Goal: Task Accomplishment & Management: Complete application form

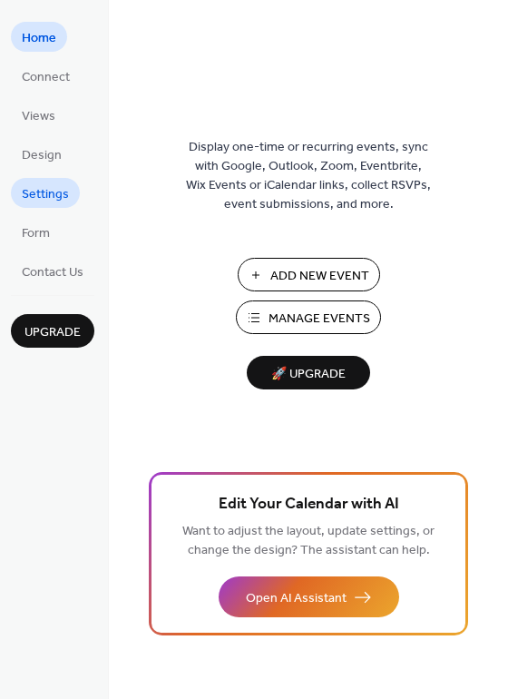
click at [46, 192] on span "Settings" at bounding box center [45, 194] width 47 height 19
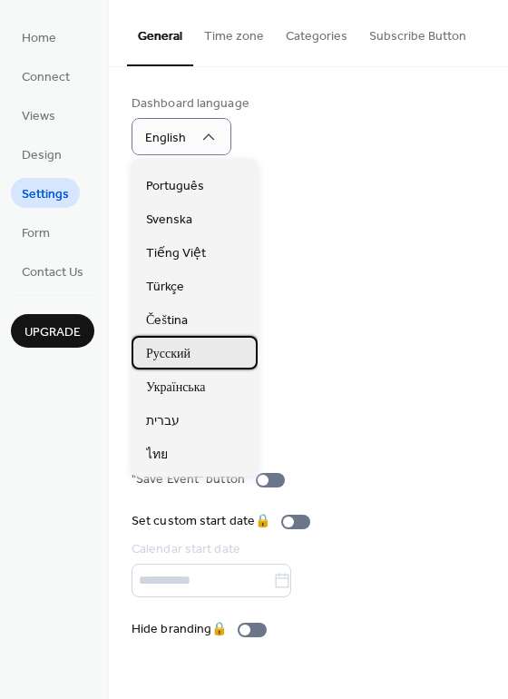
scroll to position [361, 0]
click at [167, 358] on span "Русский" at bounding box center [168, 353] width 44 height 19
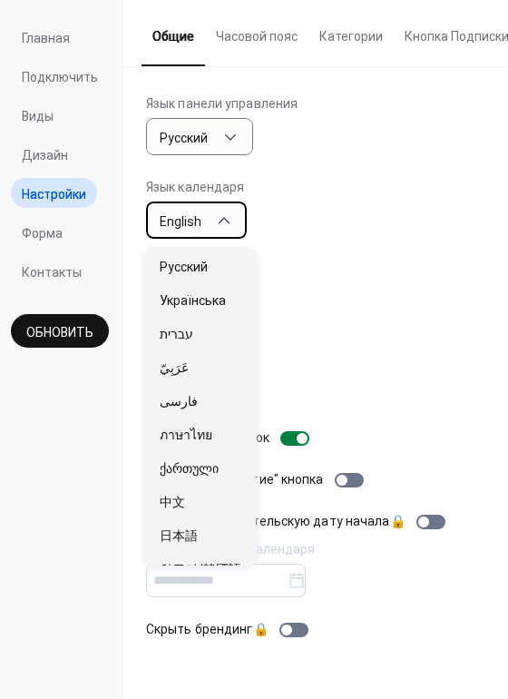
scroll to position [907, 0]
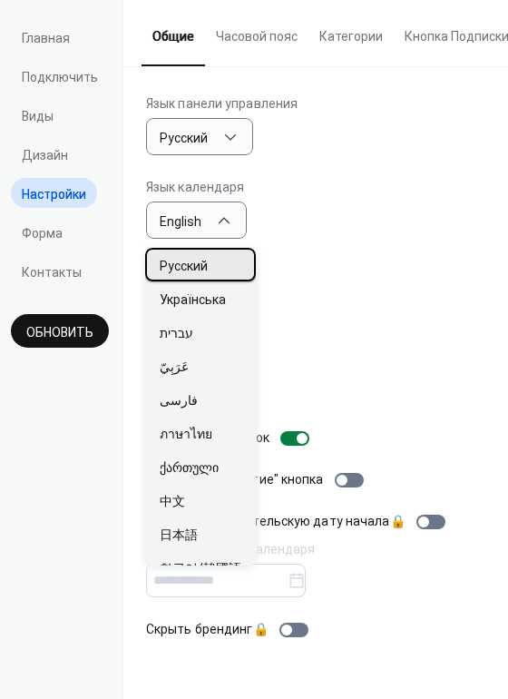
click at [178, 271] on span "Русский" at bounding box center [184, 266] width 48 height 19
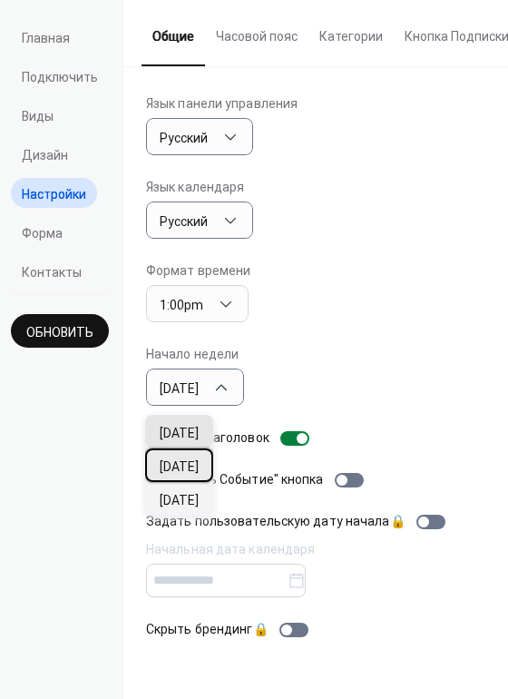
click at [196, 471] on span "[DATE]" at bounding box center [179, 467] width 39 height 19
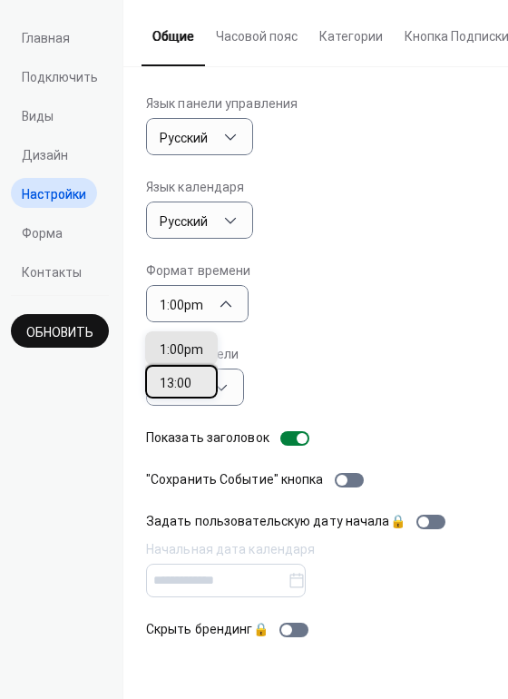
click at [186, 378] on span "13:00" at bounding box center [176, 383] width 32 height 19
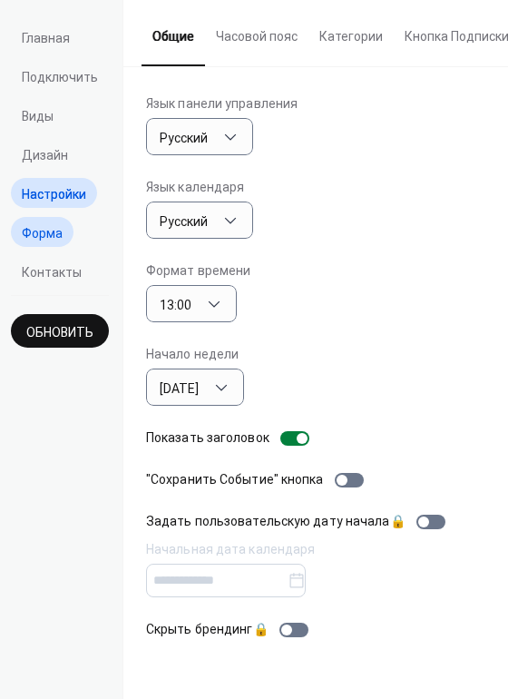
click at [53, 237] on span "Форма" at bounding box center [42, 233] width 41 height 19
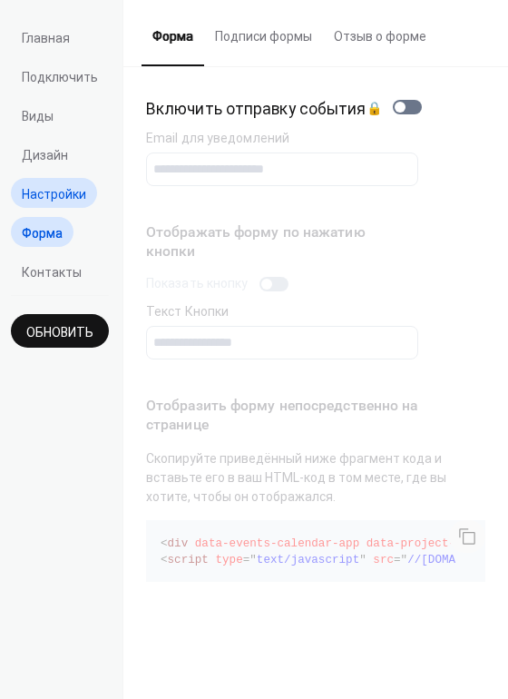
click at [39, 200] on span "Настройки" at bounding box center [54, 194] width 64 height 19
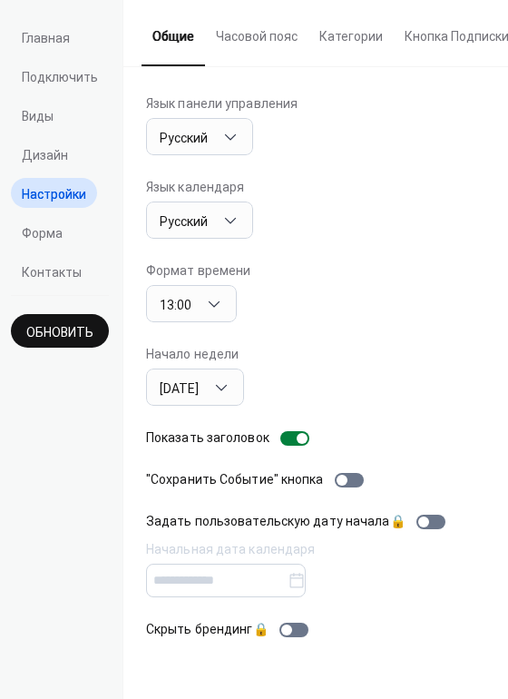
click at [257, 35] on button "Часовой пояс" at bounding box center [257, 32] width 104 height 64
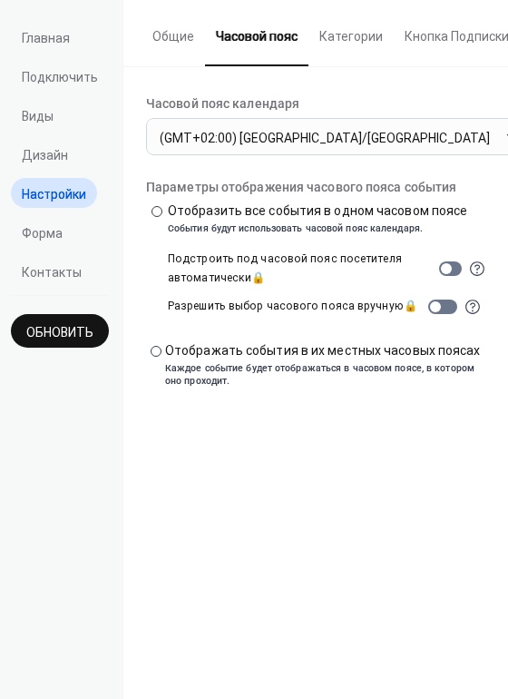
click at [338, 44] on button "Категории" at bounding box center [351, 32] width 85 height 64
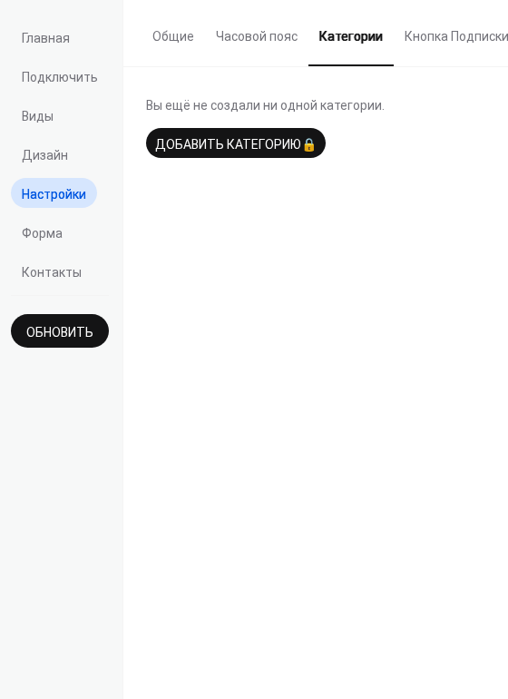
click at [431, 44] on button "Кнопка Подписки" at bounding box center [457, 32] width 126 height 64
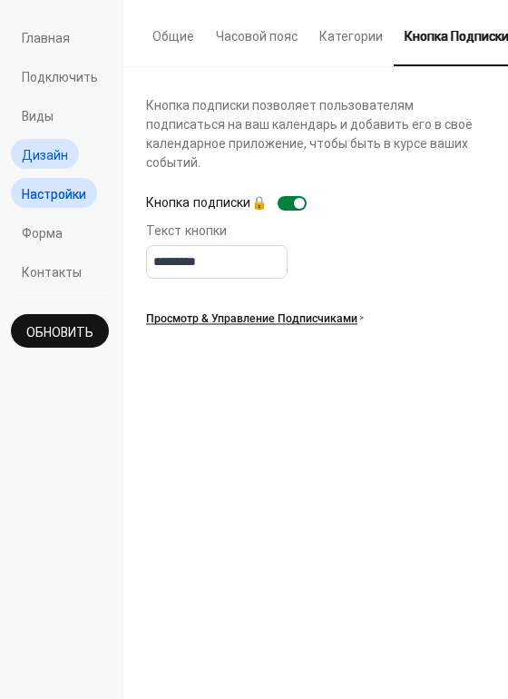
click at [57, 163] on span "Дизайн" at bounding box center [45, 155] width 46 height 19
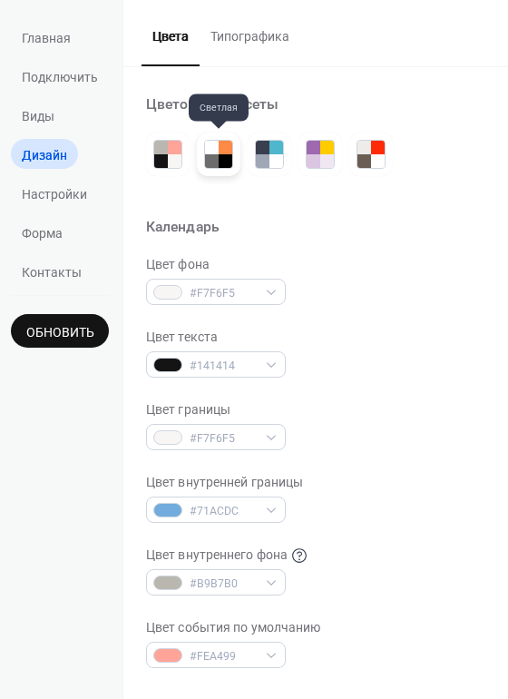
click at [222, 156] on div at bounding box center [226, 161] width 14 height 14
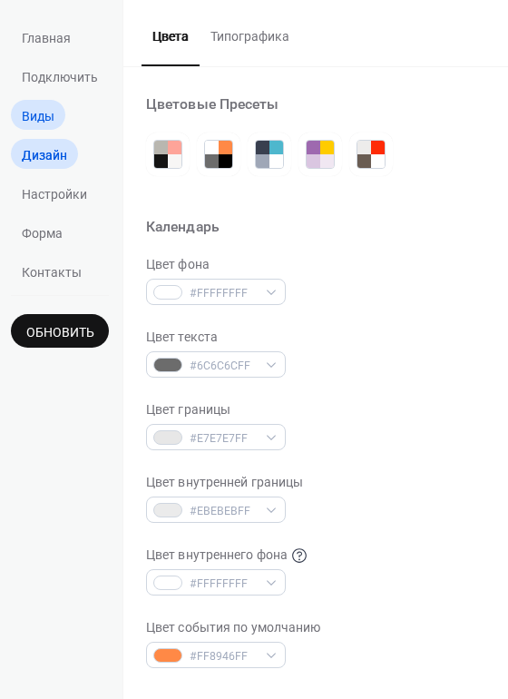
click at [46, 127] on link "Виды" at bounding box center [38, 115] width 54 height 30
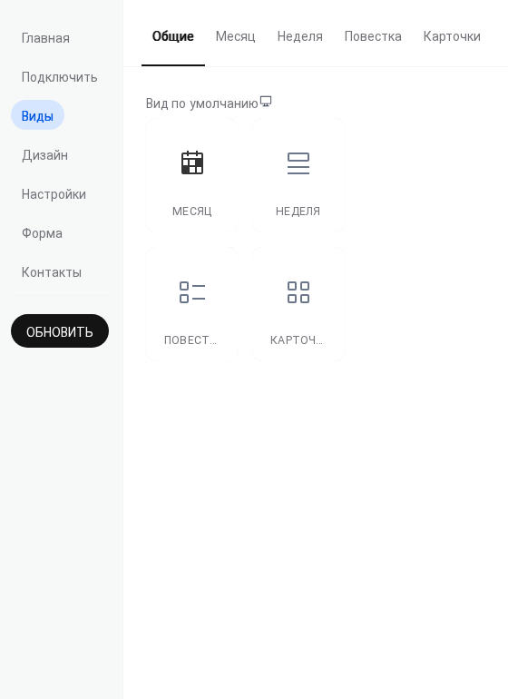
click at [238, 44] on button "Месяц" at bounding box center [236, 32] width 62 height 64
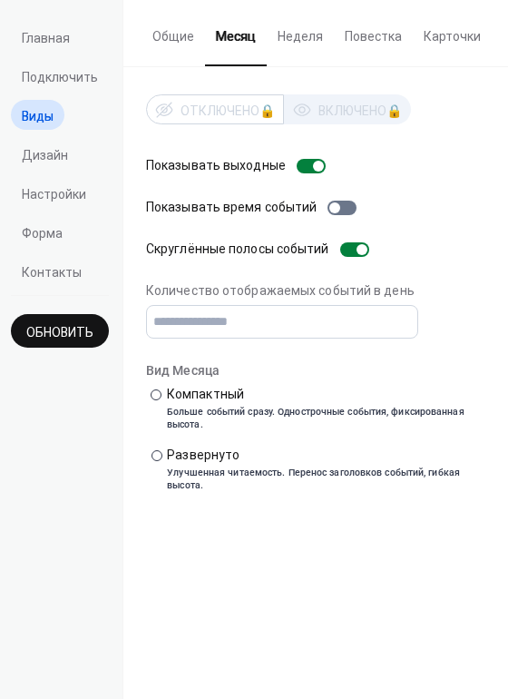
click at [190, 33] on button "Общие" at bounding box center [174, 32] width 64 height 64
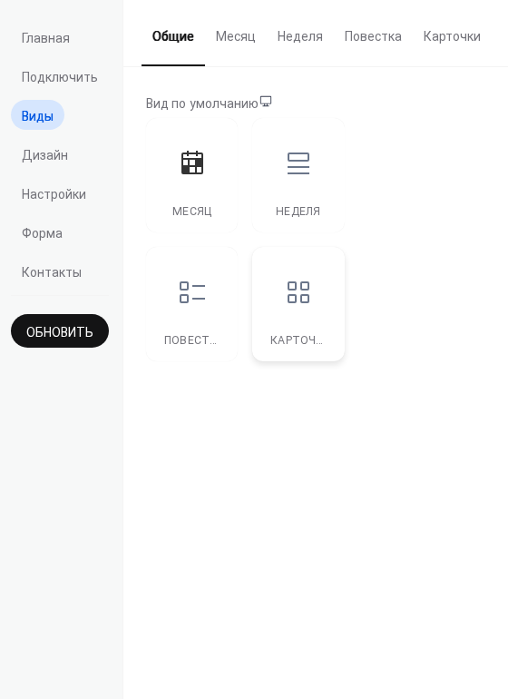
click at [300, 301] on icon at bounding box center [299, 292] width 22 height 22
click at [216, 297] on div at bounding box center [192, 292] width 54 height 54
click at [204, 180] on div at bounding box center [192, 163] width 54 height 54
click at [237, 43] on button "Месяц" at bounding box center [236, 32] width 62 height 64
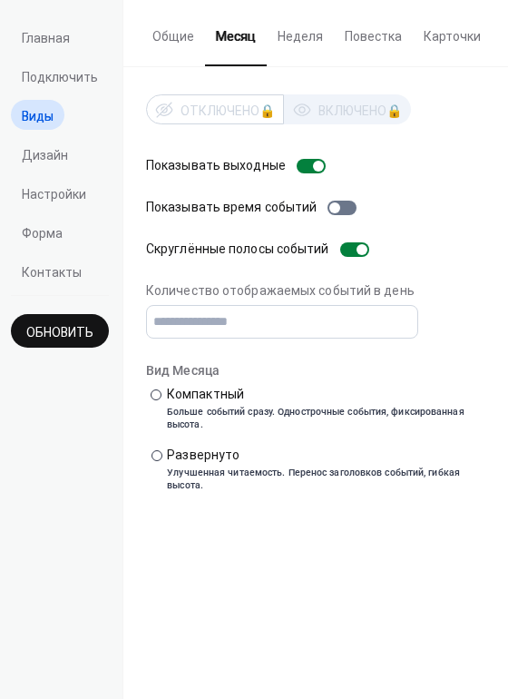
click at [295, 36] on button "Неделя" at bounding box center [300, 32] width 67 height 64
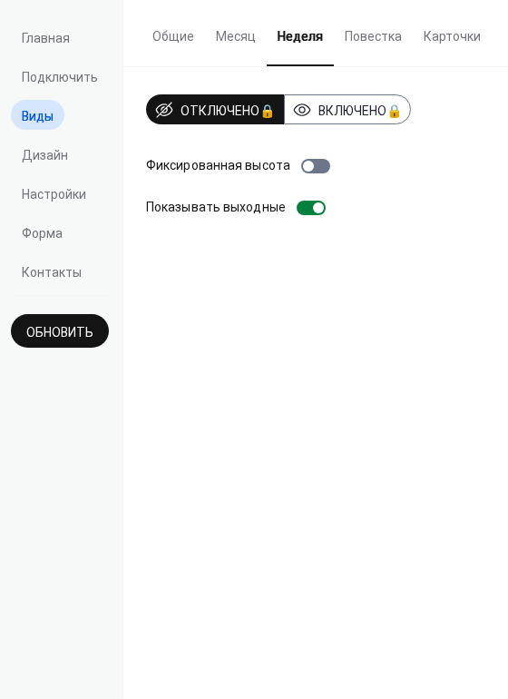
click at [361, 37] on button "Повестка" at bounding box center [373, 32] width 79 height 64
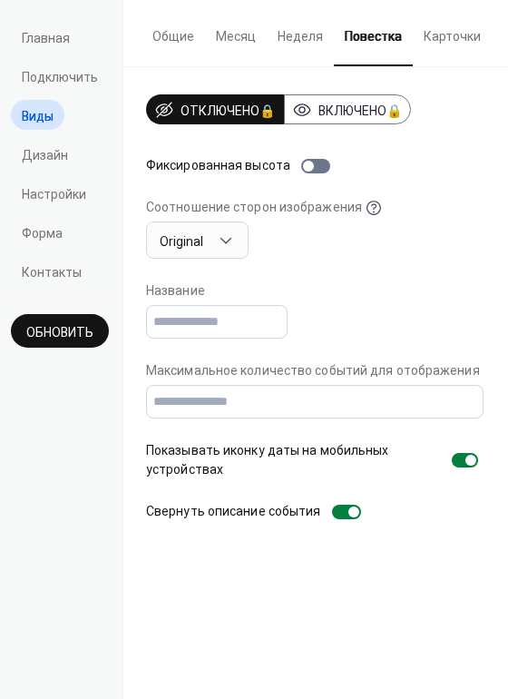
click at [439, 38] on button "Карточки" at bounding box center [452, 32] width 79 height 64
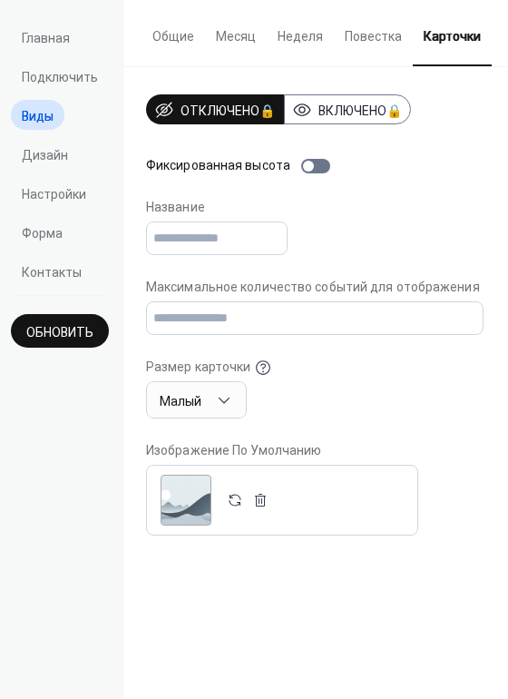
click at [236, 44] on button "Месяц" at bounding box center [236, 32] width 62 height 64
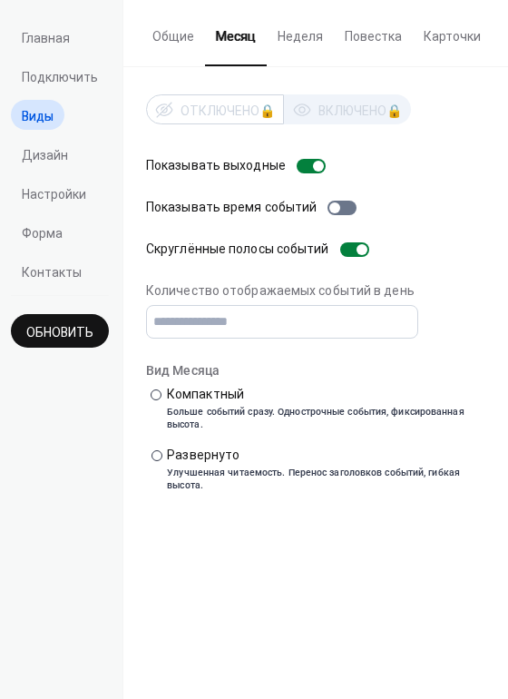
click at [171, 46] on button "Общие" at bounding box center [174, 32] width 64 height 64
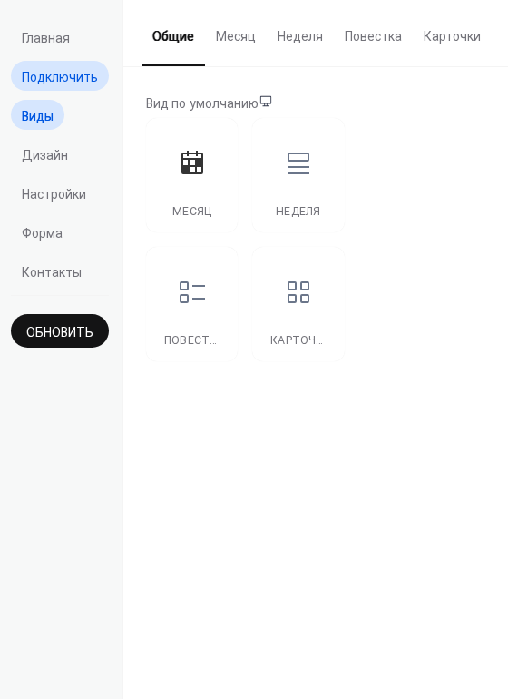
click at [32, 84] on span "Подключить" at bounding box center [60, 77] width 76 height 19
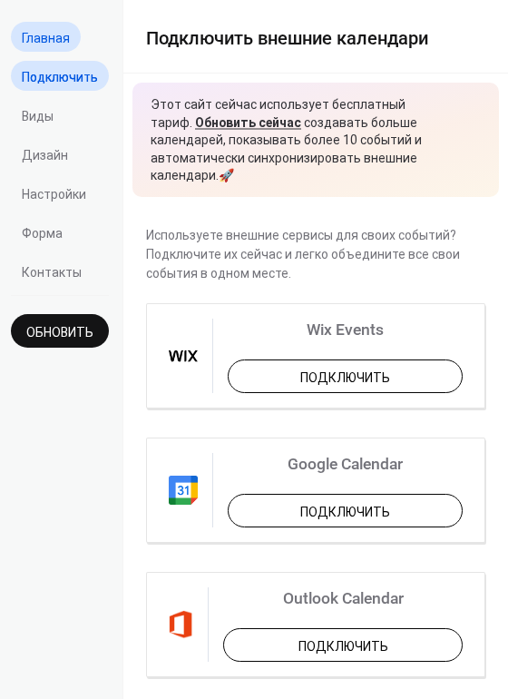
click at [48, 39] on span "Главная" at bounding box center [46, 38] width 48 height 19
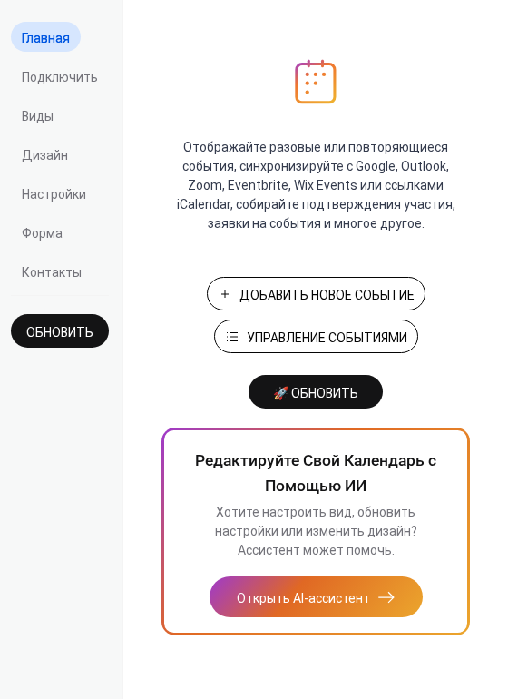
click at [276, 292] on span "Добавить Новое Событие" at bounding box center [327, 295] width 175 height 19
click at [50, 157] on span "Дизайн" at bounding box center [45, 155] width 46 height 19
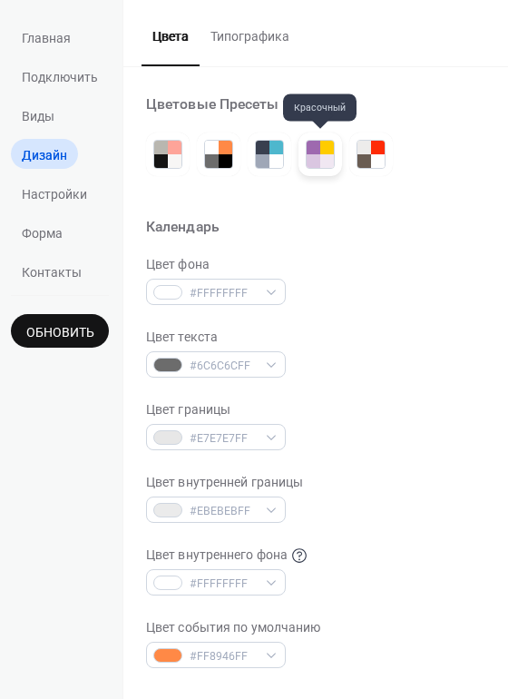
click at [316, 155] on div at bounding box center [314, 161] width 14 height 14
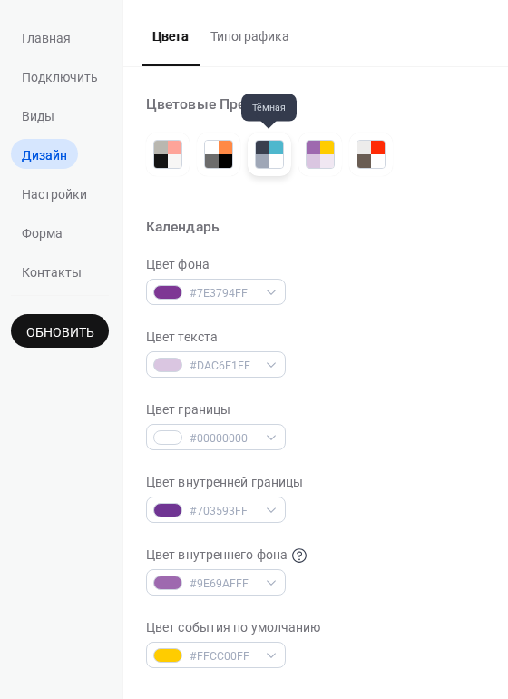
click at [270, 156] on div at bounding box center [277, 161] width 14 height 14
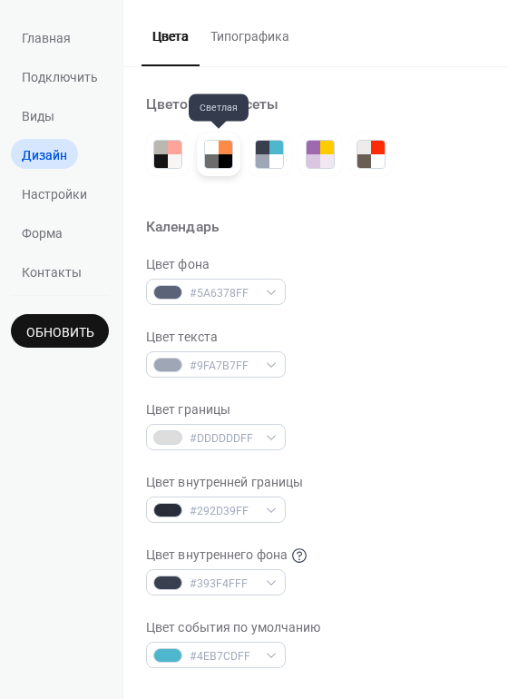
click at [221, 160] on div at bounding box center [226, 161] width 14 height 14
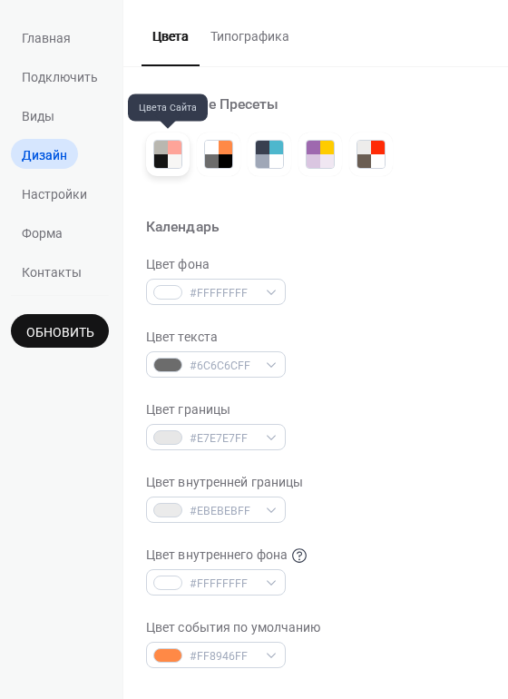
click at [163, 162] on div at bounding box center [161, 161] width 14 height 14
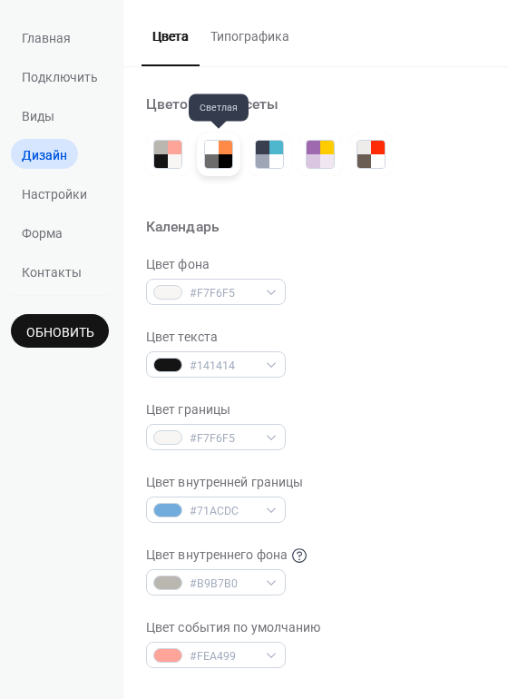
click at [213, 160] on div at bounding box center [212, 161] width 14 height 14
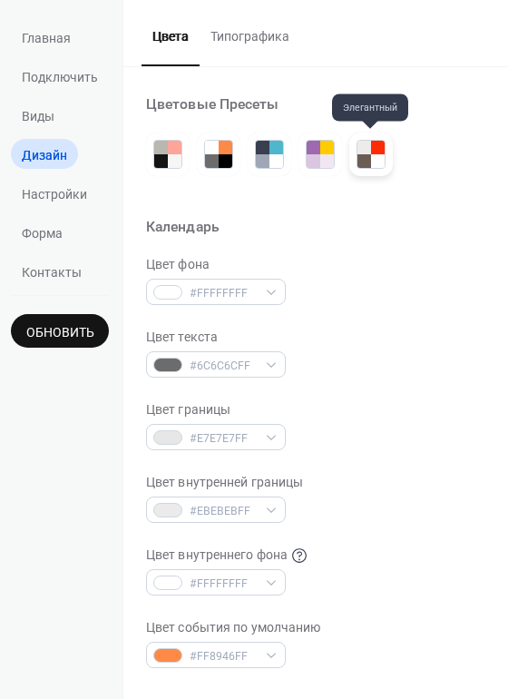
click at [376, 150] on div at bounding box center [378, 148] width 14 height 14
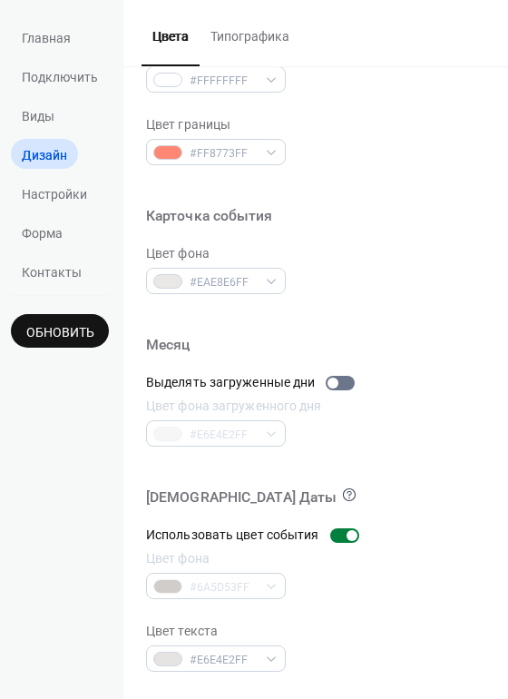
scroll to position [776, 0]
click at [44, 111] on span "Виды" at bounding box center [38, 116] width 33 height 19
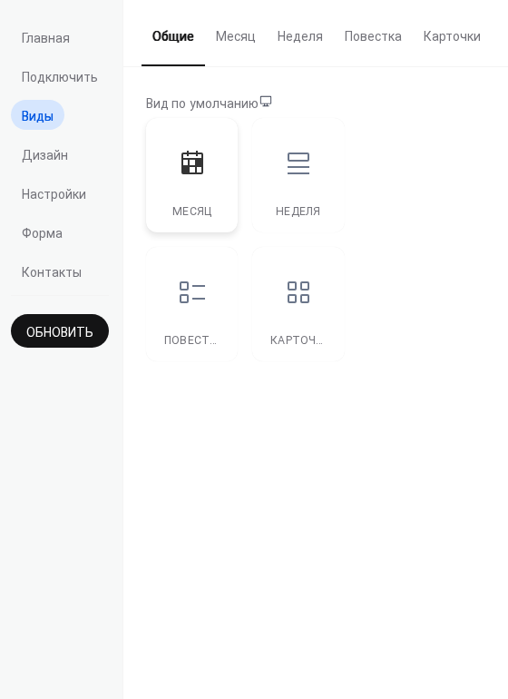
click at [206, 154] on div at bounding box center [192, 163] width 54 height 54
click at [193, 99] on div "Вид по умолчанию" at bounding box center [314, 103] width 336 height 19
click at [233, 39] on button "Месяц" at bounding box center [236, 32] width 62 height 64
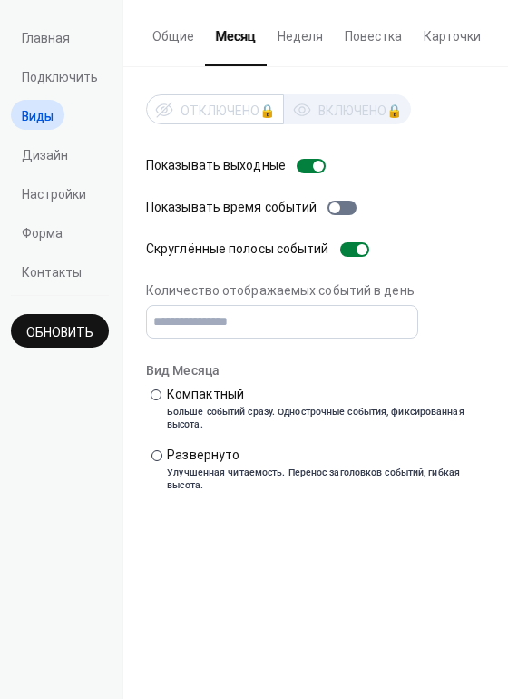
click at [229, 40] on button "Месяц" at bounding box center [236, 33] width 62 height 66
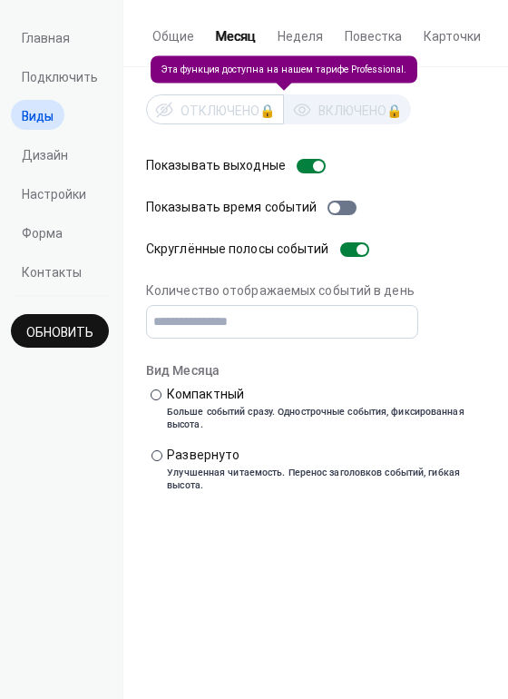
click at [360, 116] on div "Отключено 🔒 Включено 🔒" at bounding box center [278, 109] width 265 height 30
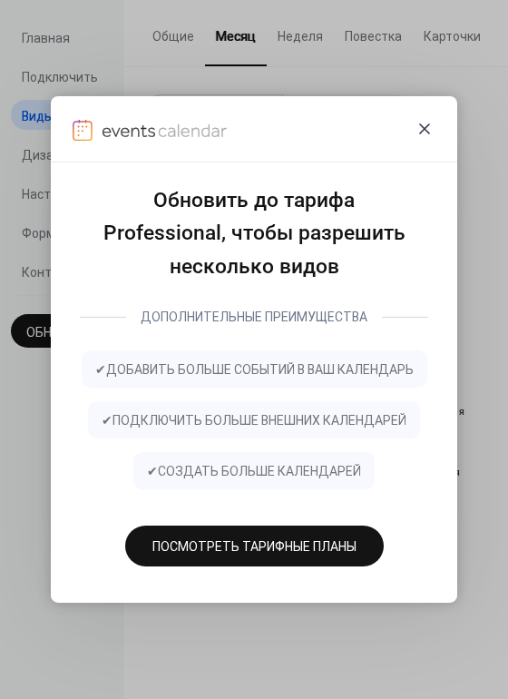
click at [427, 119] on icon at bounding box center [425, 129] width 22 height 22
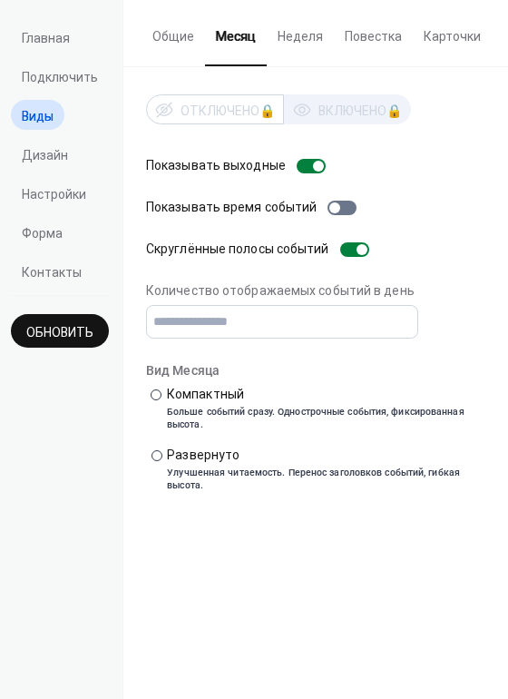
click at [302, 44] on button "Неделя" at bounding box center [300, 32] width 67 height 64
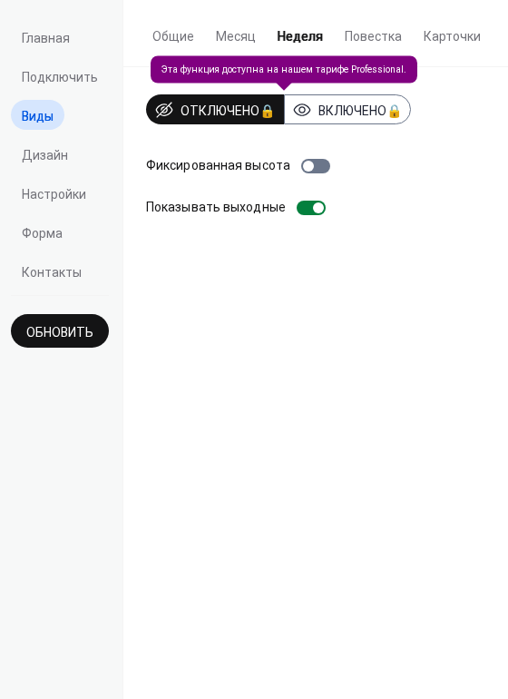
click at [213, 111] on div "Отключено 🔒 Включено 🔒" at bounding box center [278, 109] width 265 height 30
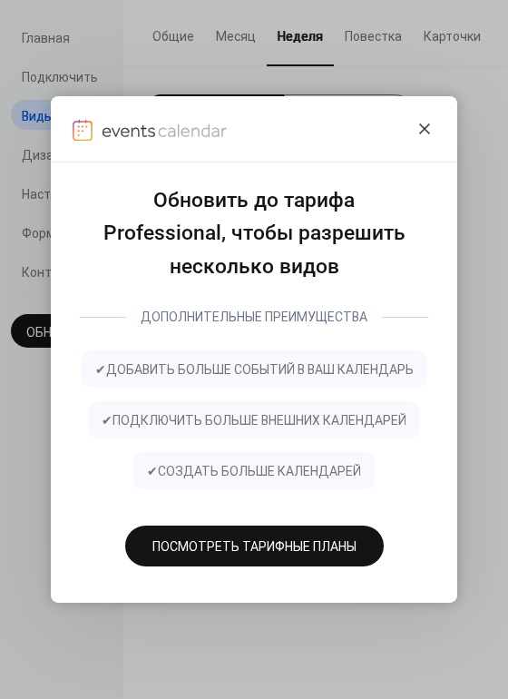
click at [422, 123] on icon at bounding box center [424, 128] width 11 height 11
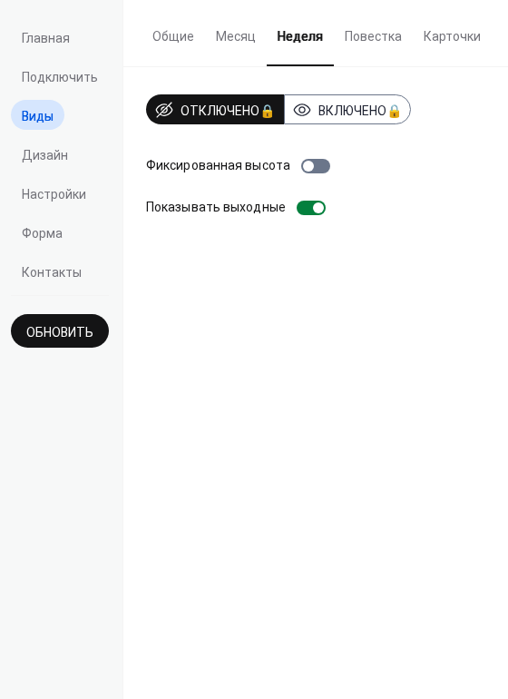
click at [370, 42] on button "Повестка" at bounding box center [373, 32] width 79 height 64
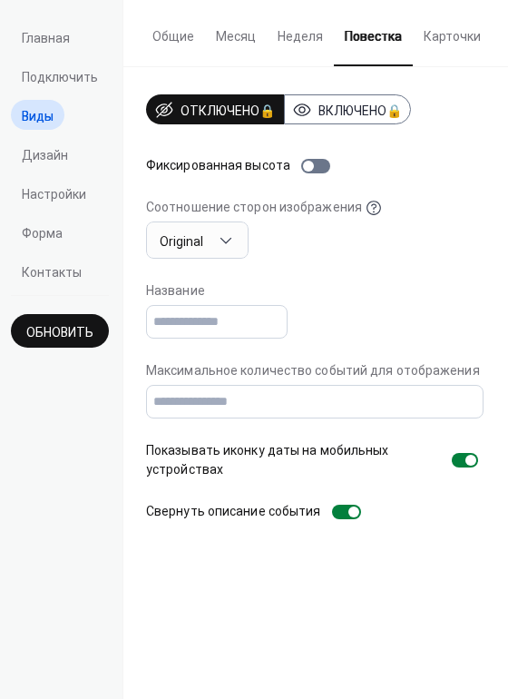
click at [457, 41] on button "Карточки" at bounding box center [452, 32] width 79 height 64
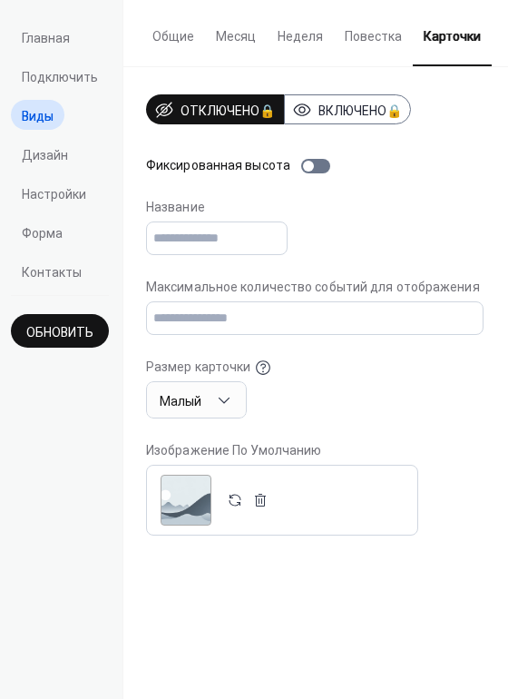
click at [239, 39] on button "Месяц" at bounding box center [236, 32] width 62 height 64
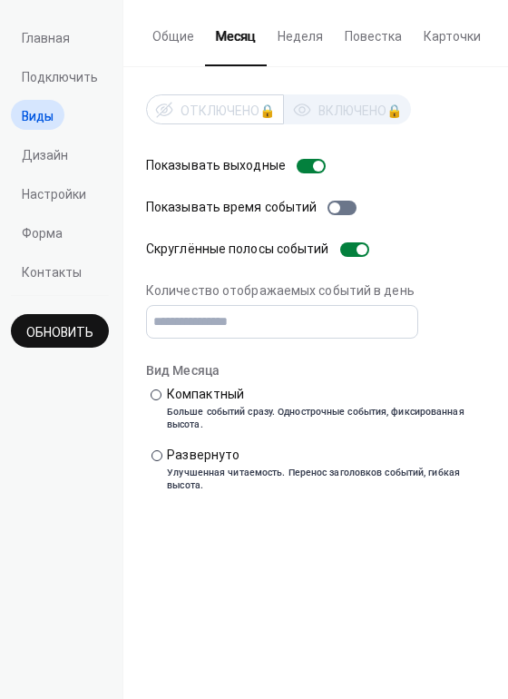
click at [175, 43] on button "Общие" at bounding box center [174, 32] width 64 height 64
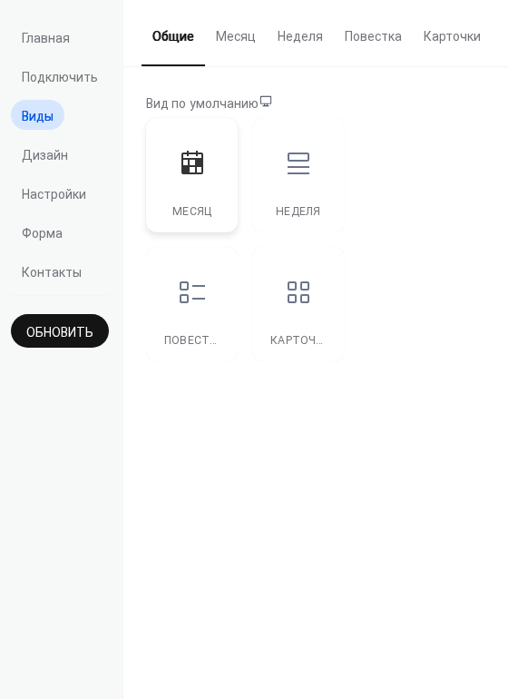
click at [192, 176] on icon at bounding box center [192, 163] width 29 height 29
click at [281, 304] on div at bounding box center [298, 292] width 54 height 54
click at [185, 279] on icon at bounding box center [192, 292] width 29 height 29
click at [269, 188] on div "Неделя" at bounding box center [298, 175] width 92 height 114
click at [288, 290] on icon at bounding box center [299, 292] width 22 height 22
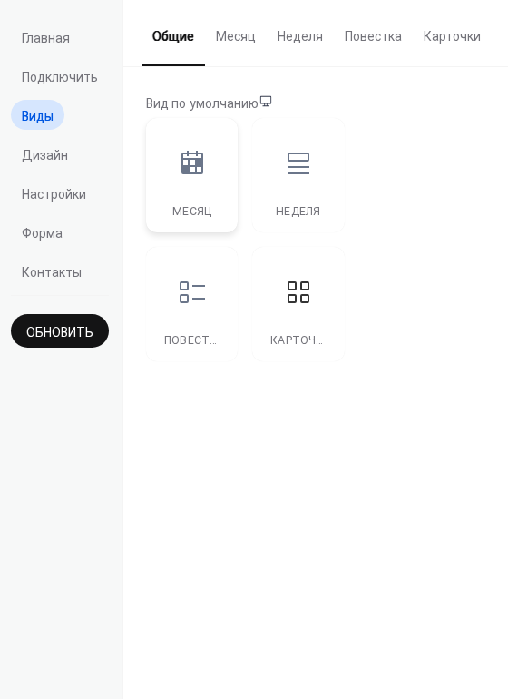
click at [198, 162] on icon at bounding box center [193, 163] width 22 height 24
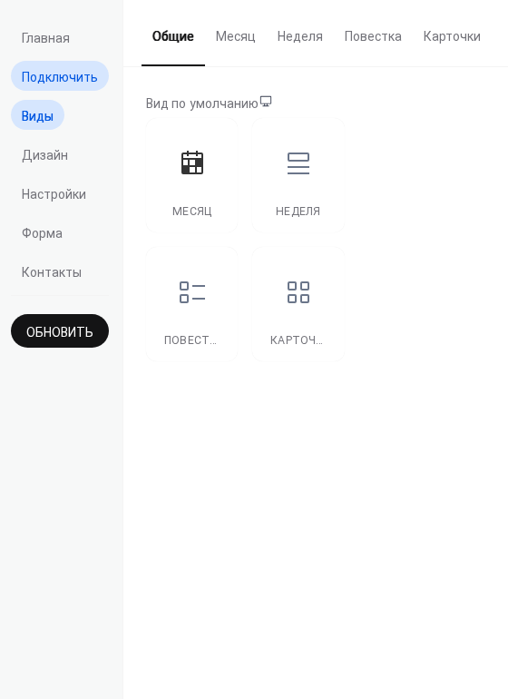
click at [63, 74] on span "Подключить" at bounding box center [60, 77] width 76 height 19
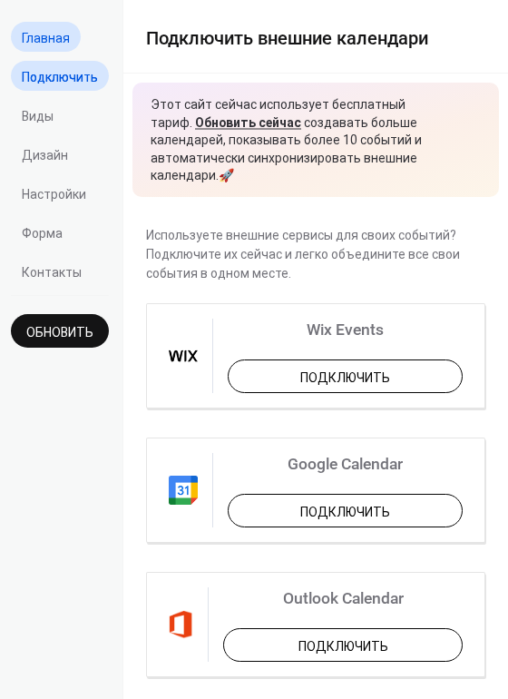
click at [53, 40] on span "Главная" at bounding box center [46, 38] width 48 height 19
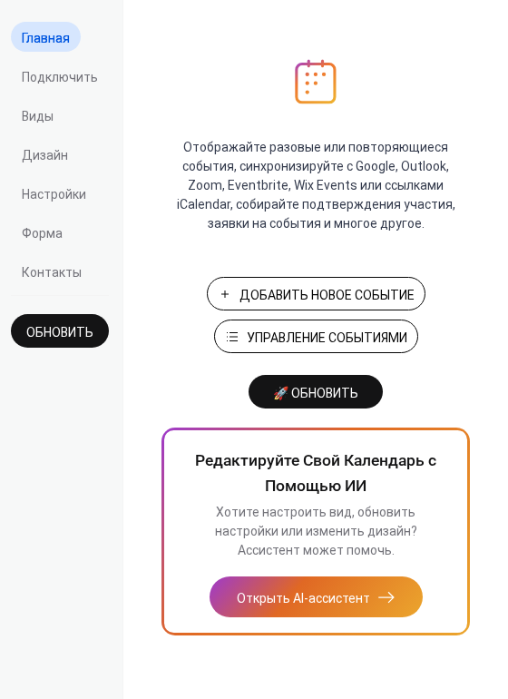
click at [311, 390] on span "🚀 Обновить" at bounding box center [316, 393] width 113 height 15
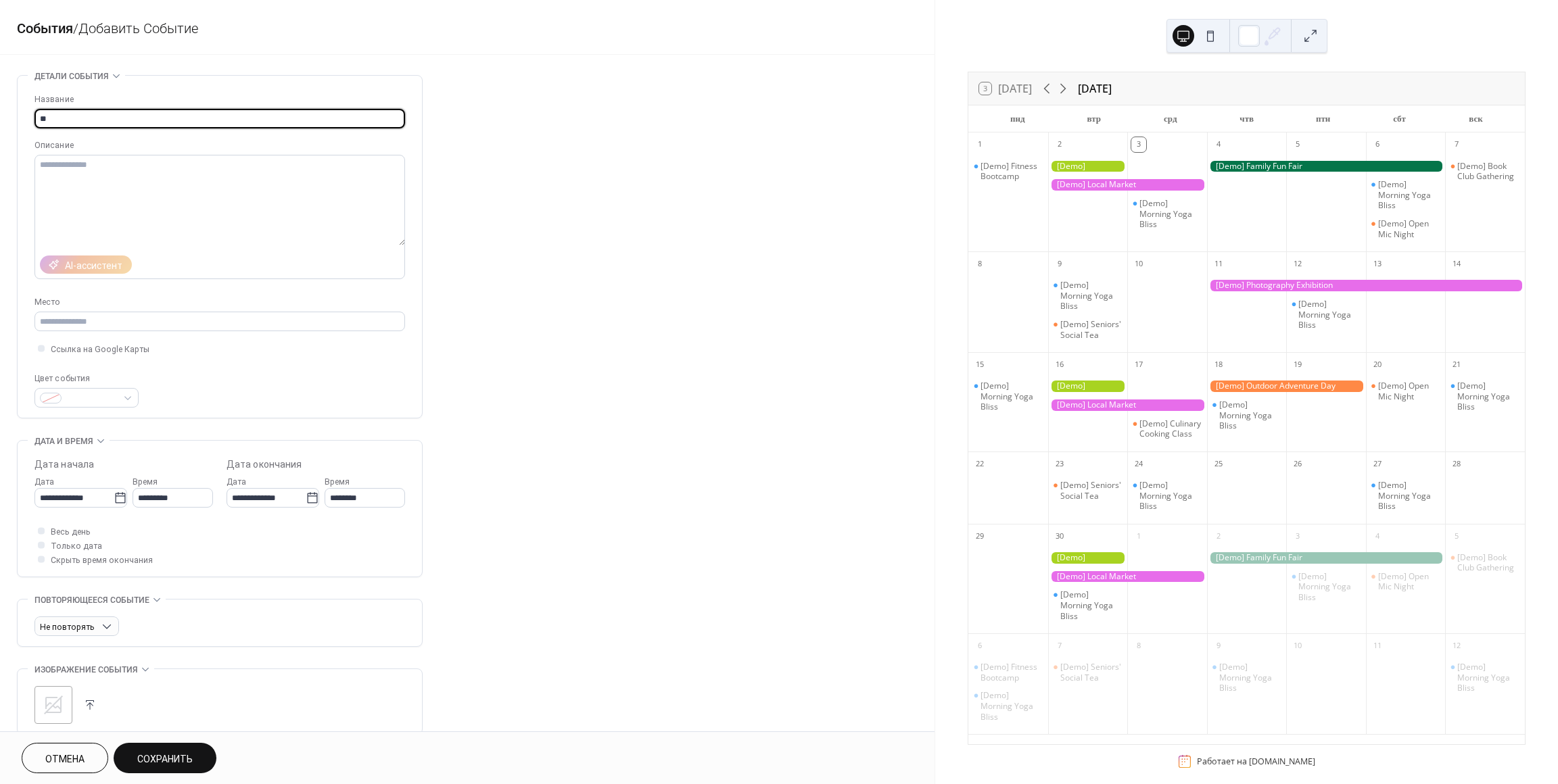
type input "*"
type input "**********"
click at [117, 498] on icon at bounding box center [121, 498] width 13 height 13
click at [114, 498] on input "**********" at bounding box center [74, 498] width 79 height 19
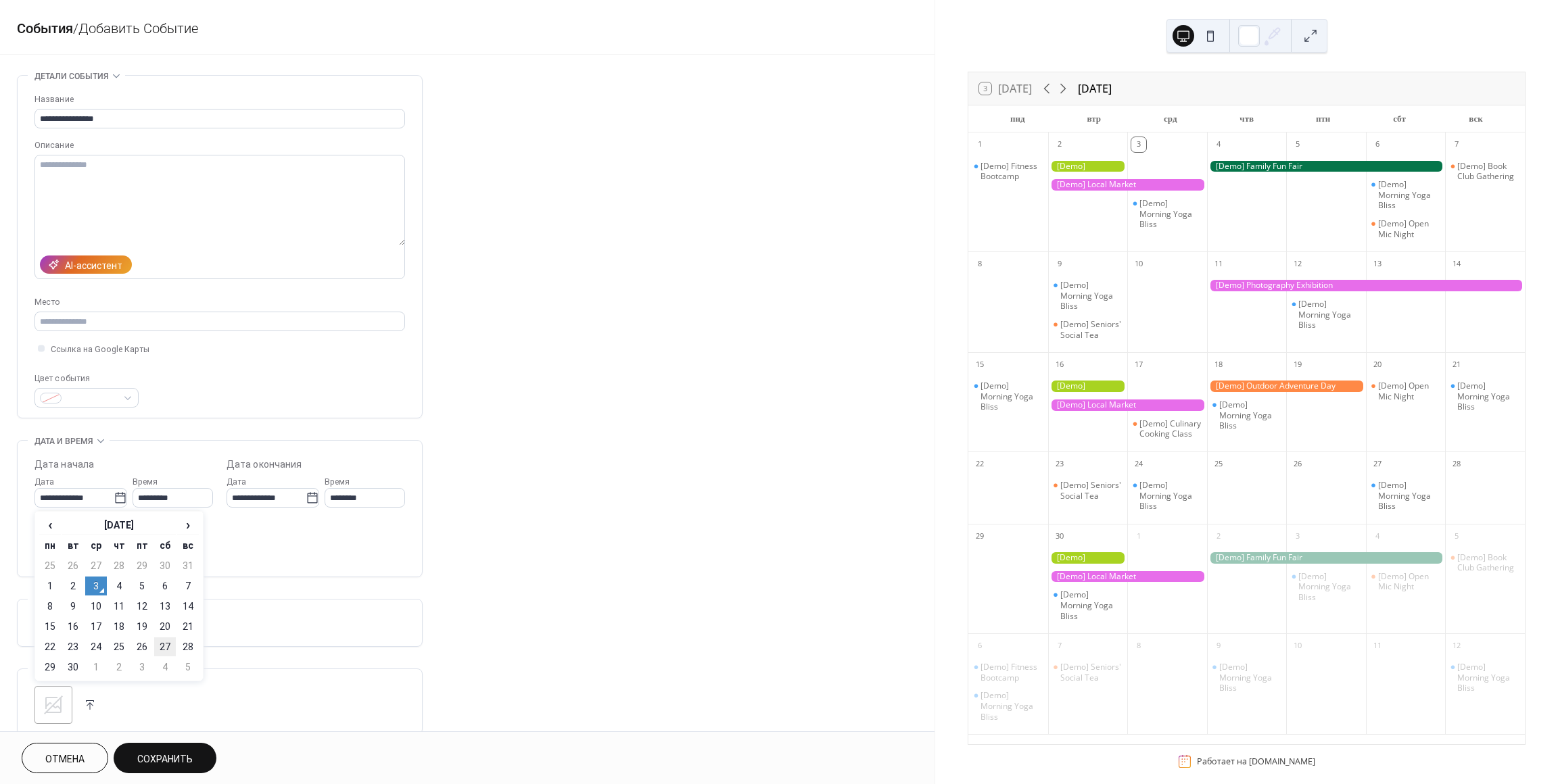
click at [159, 648] on td "27" at bounding box center [165, 646] width 22 height 19
type input "**********"
click at [114, 497] on icon at bounding box center [121, 498] width 13 height 13
click at [113, 497] on input "**********" at bounding box center [74, 498] width 79 height 19
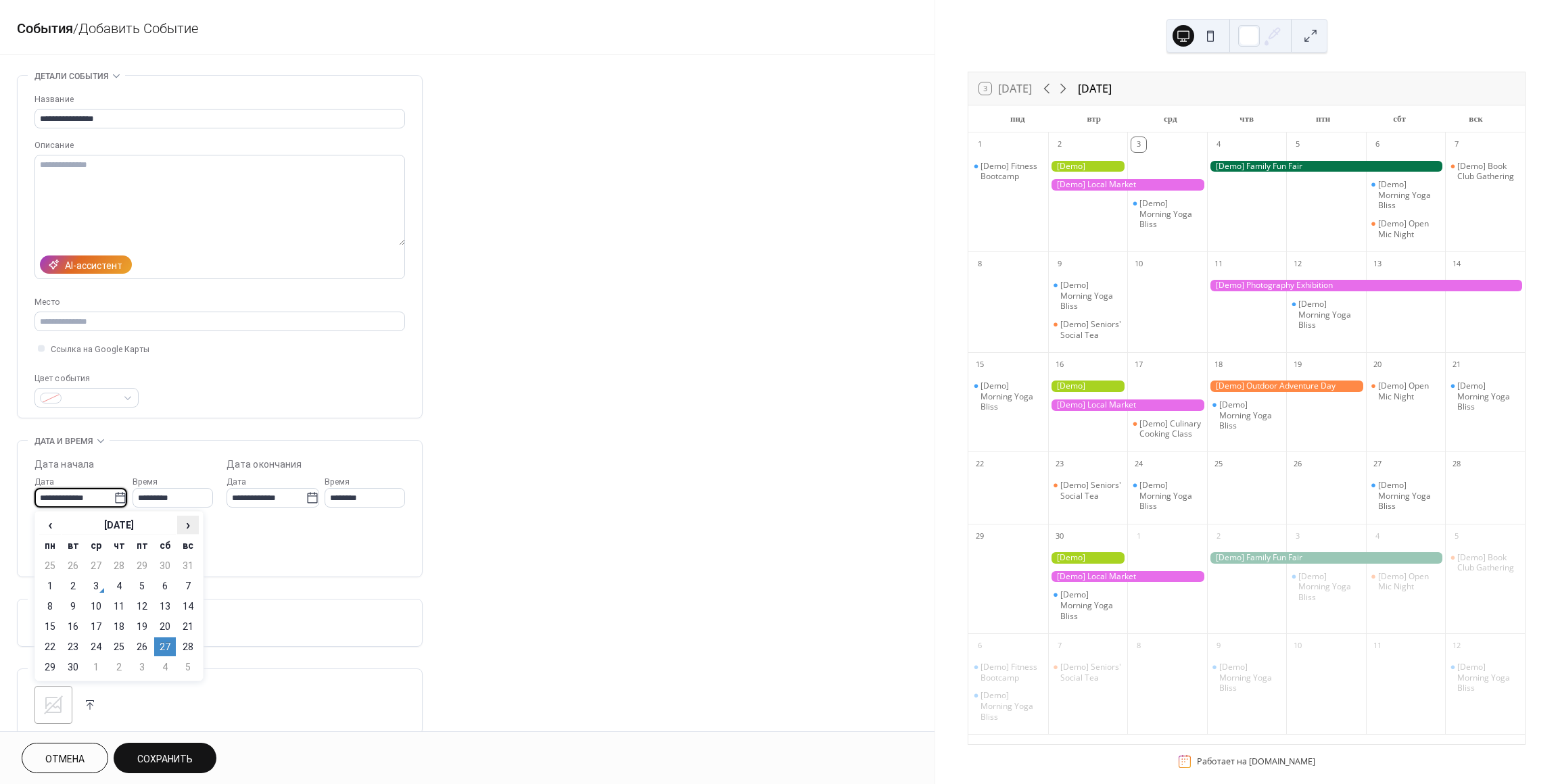
click at [189, 526] on span "›" at bounding box center [188, 525] width 20 height 16
click at [53, 646] on td "27" at bounding box center [50, 646] width 22 height 19
type input "**********"
click at [41, 530] on div at bounding box center [41, 530] width 7 height 7
click at [309, 500] on icon at bounding box center [312, 498] width 13 height 13
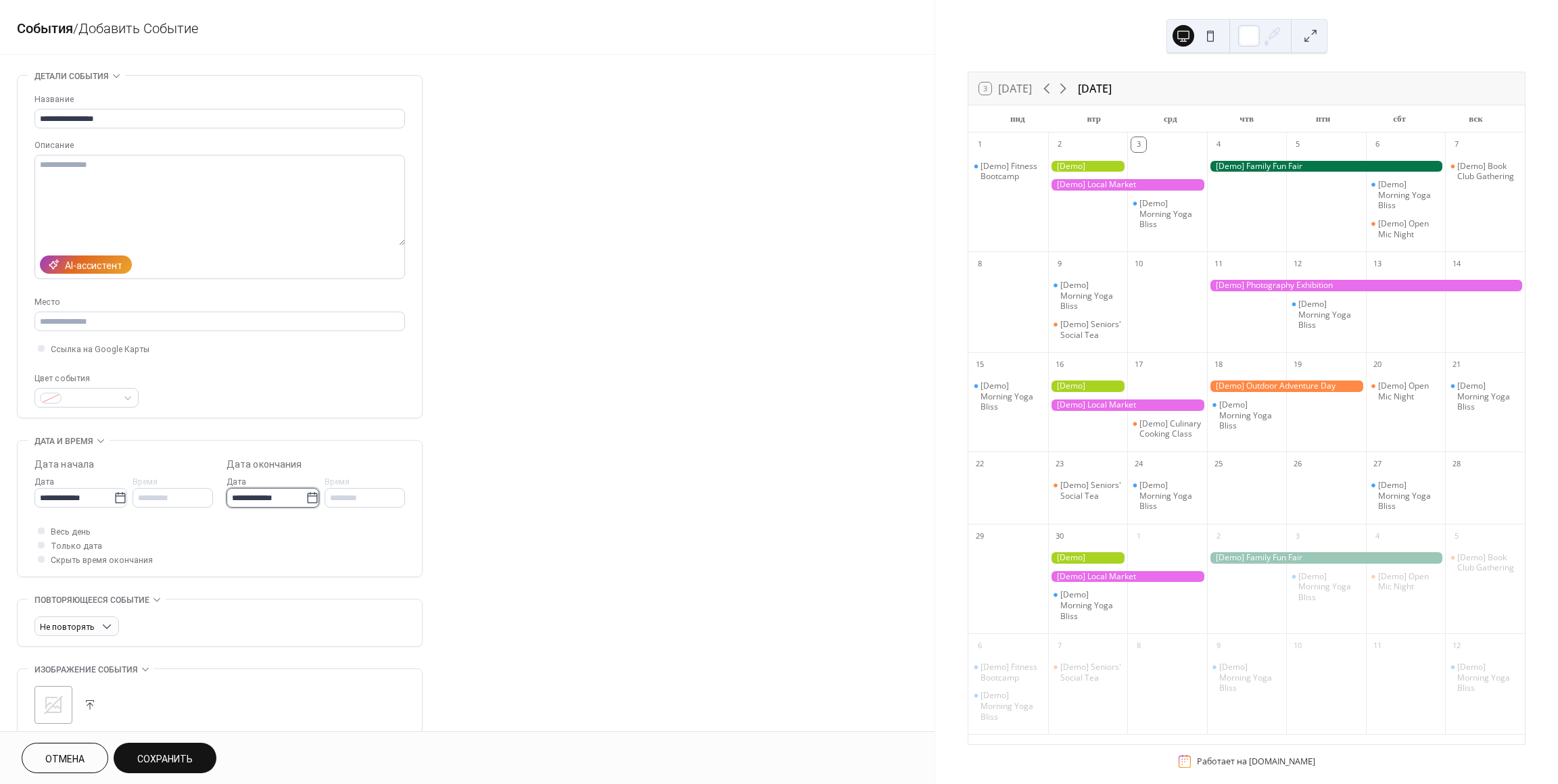
click at [305, 500] on input "**********" at bounding box center [266, 498] width 79 height 19
click at [385, 648] on td "2" at bounding box center [380, 646] width 22 height 19
type input "**********"
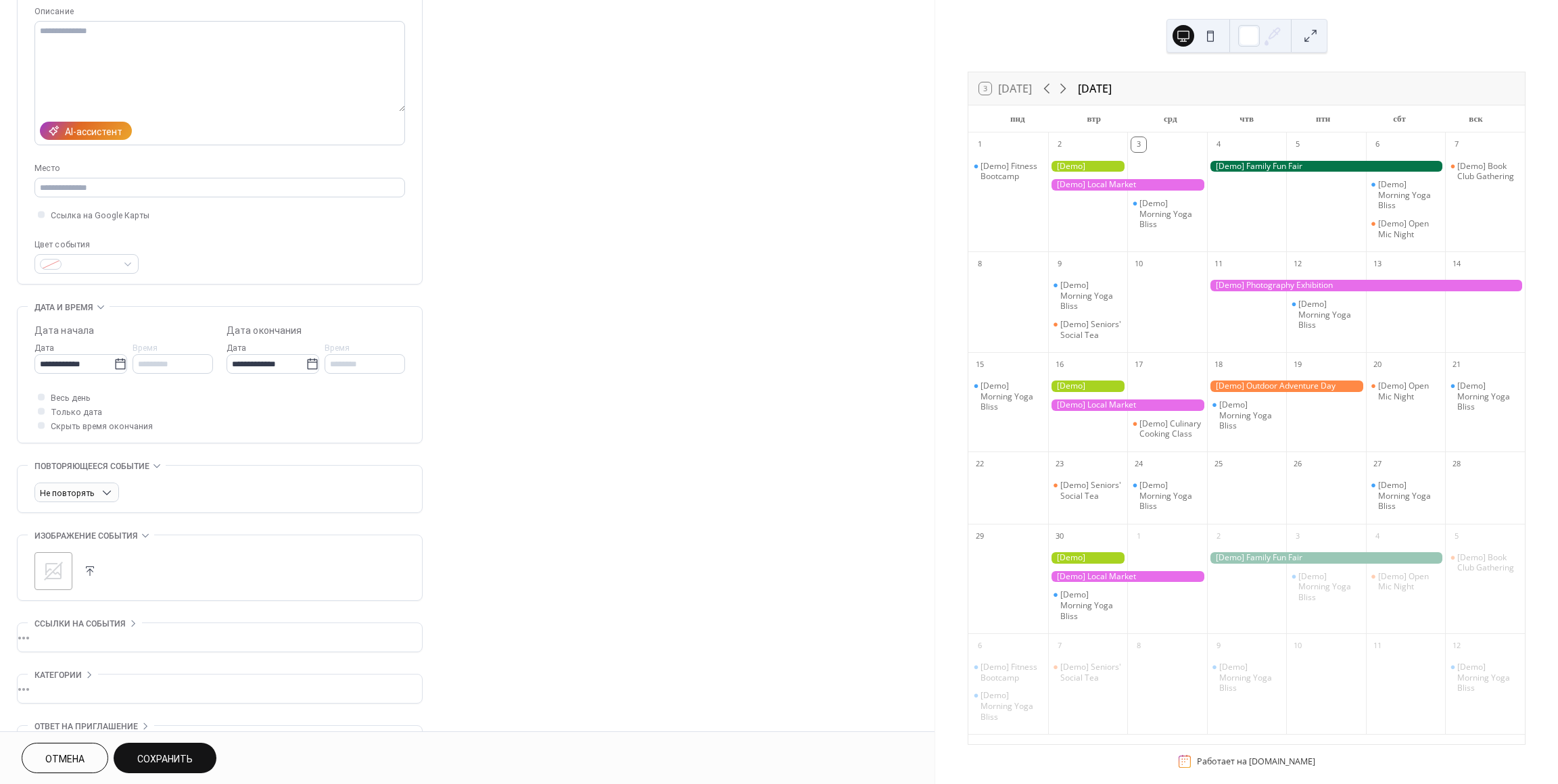
scroll to position [135, 0]
click at [54, 566] on icon at bounding box center [53, 570] width 22 height 22
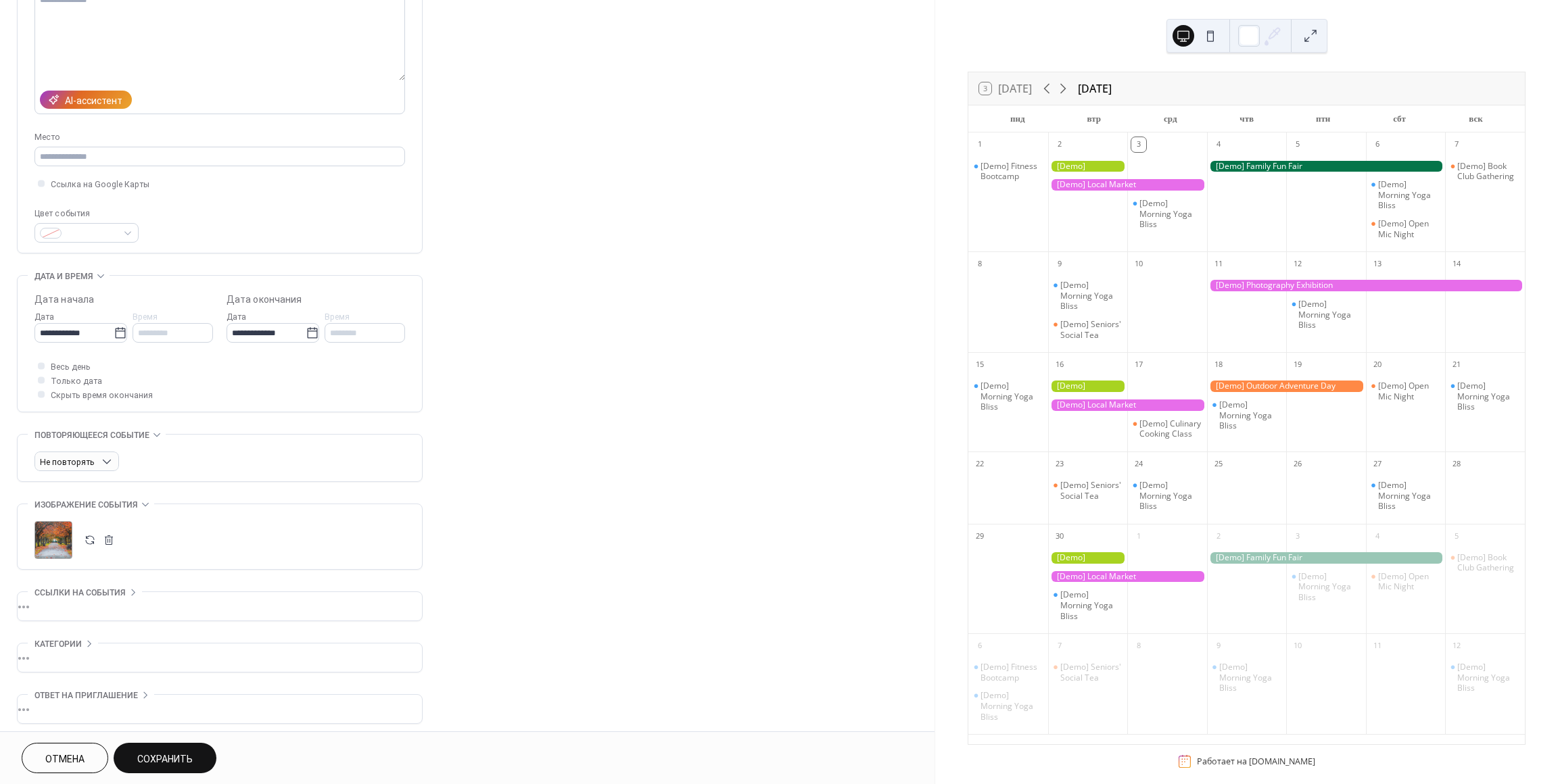
scroll to position [171, 0]
click at [144, 652] on div "•••" at bounding box center [220, 651] width 404 height 28
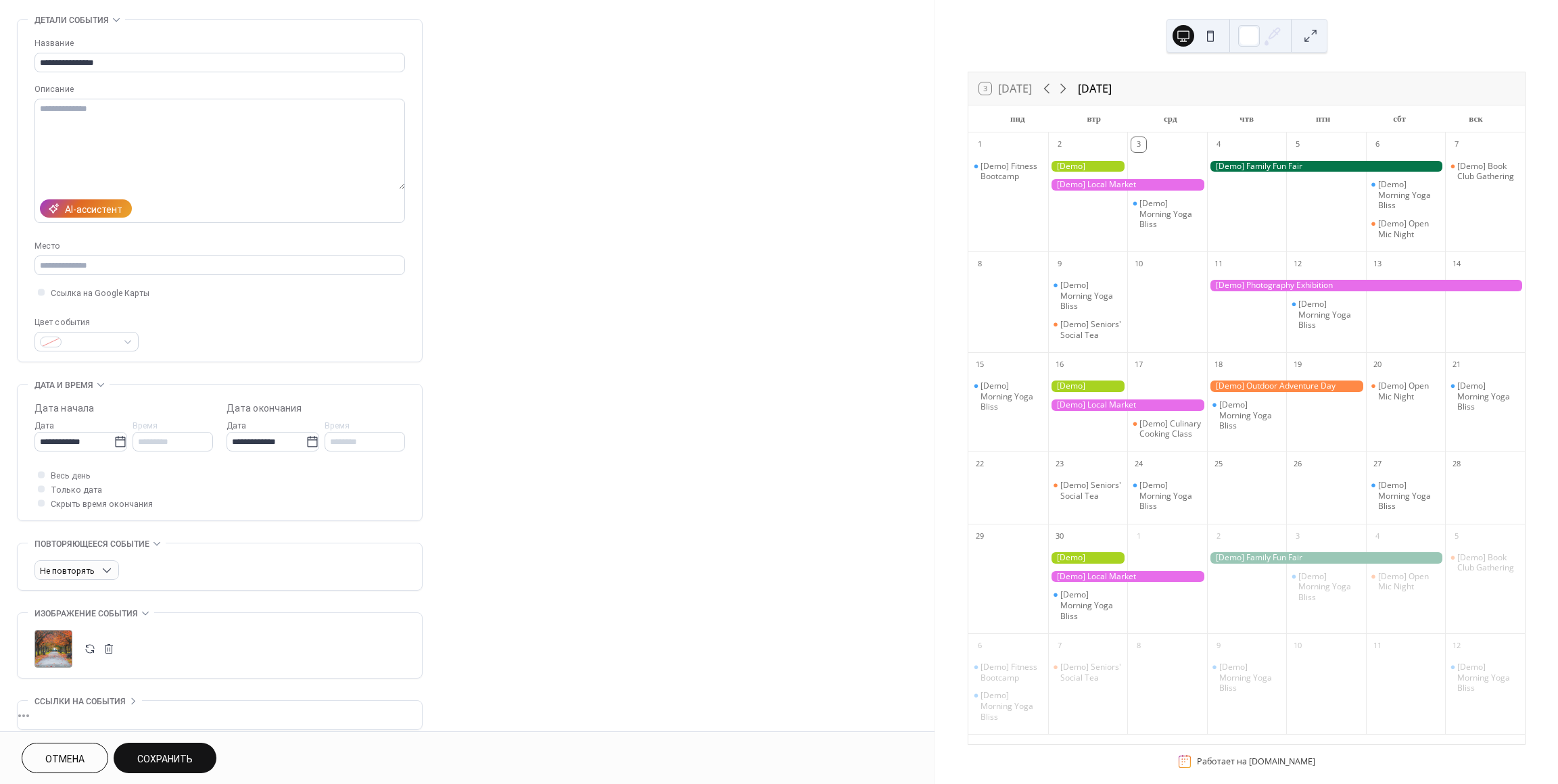
scroll to position [0, 0]
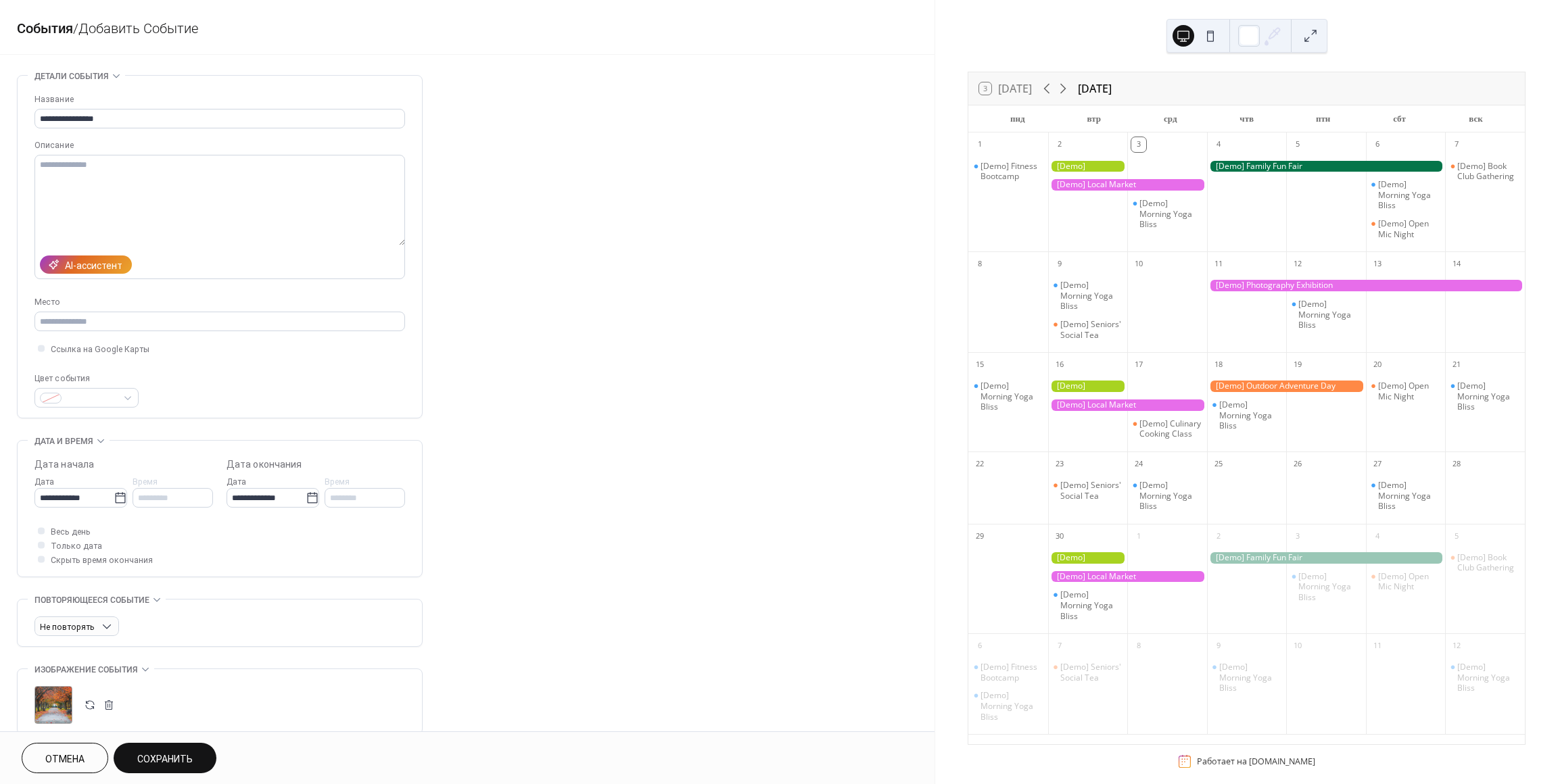
click at [178, 756] on span "Сохранить" at bounding box center [165, 759] width 55 height 14
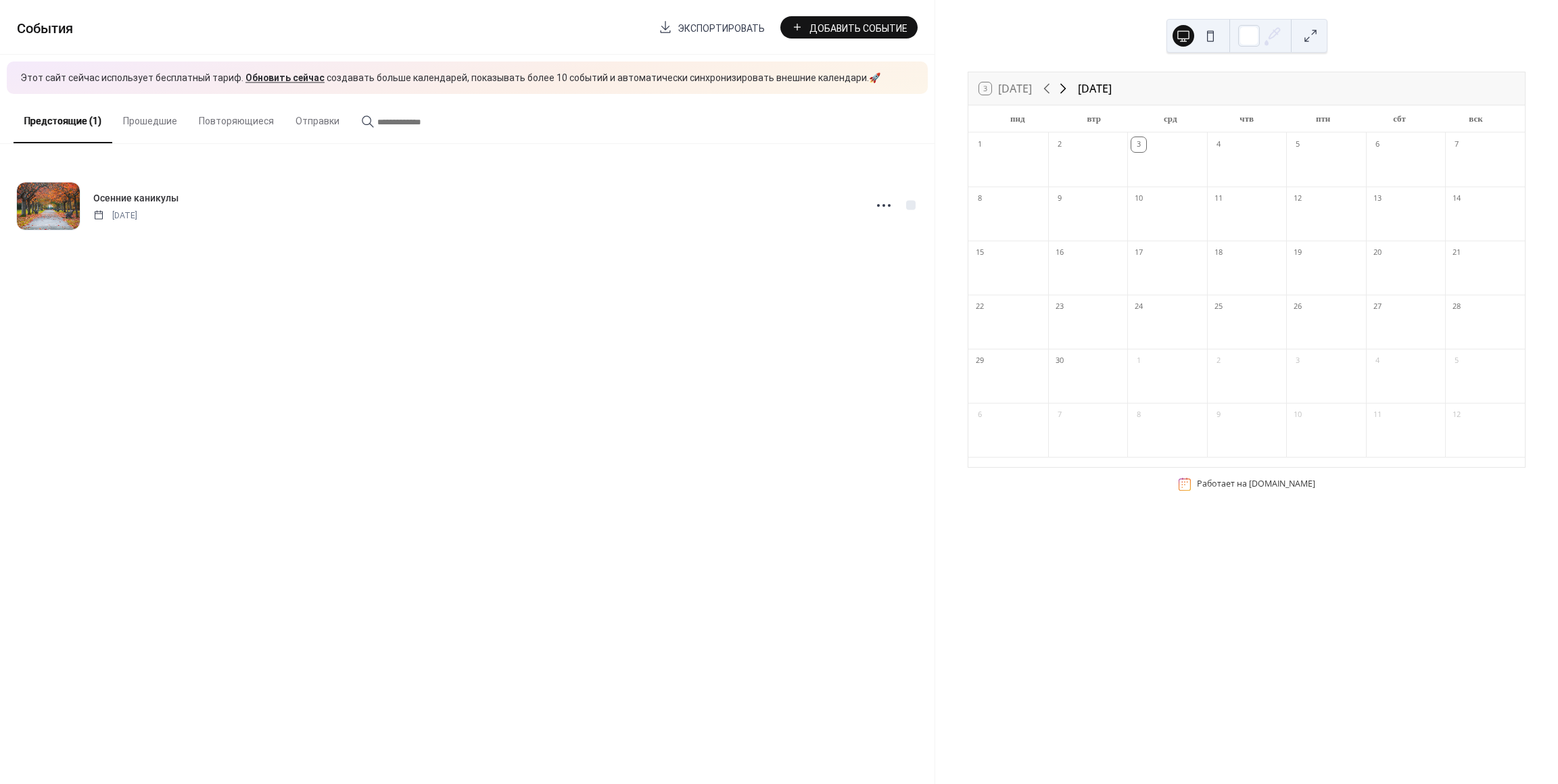
click at [1071, 89] on icon at bounding box center [1063, 89] width 16 height 16
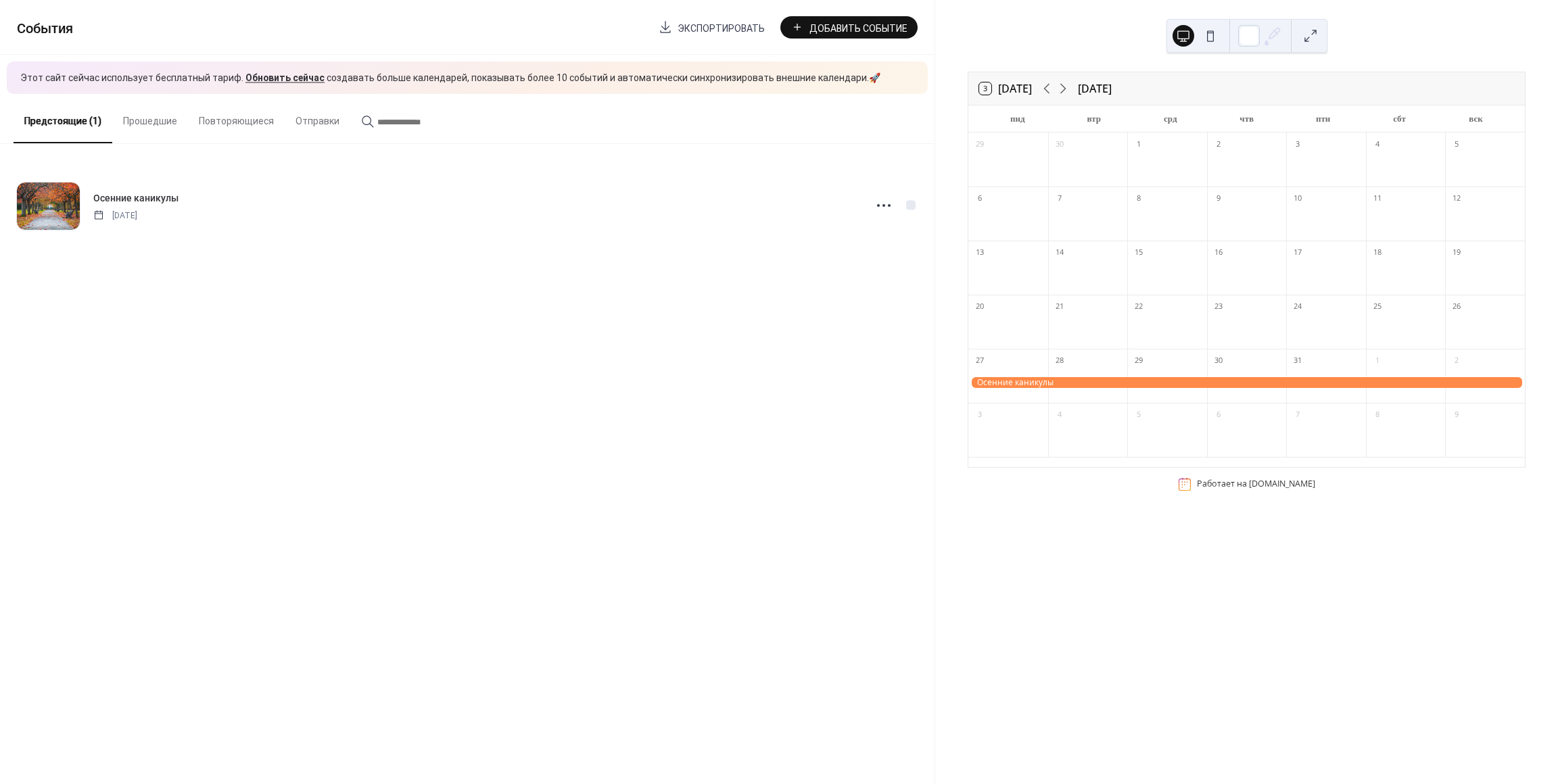
click at [1209, 37] on button at bounding box center [1210, 36] width 22 height 22
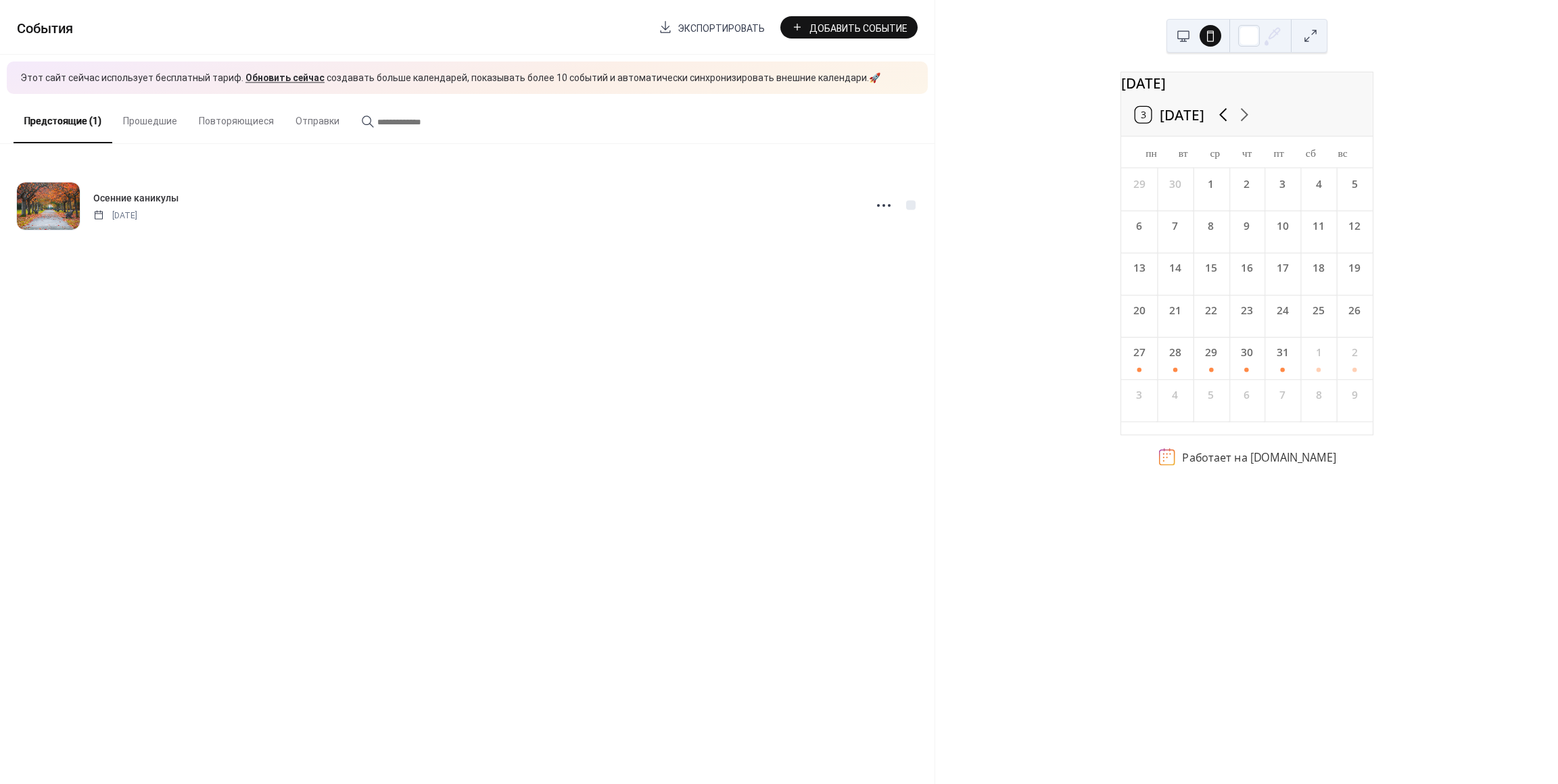
click at [1227, 121] on icon at bounding box center [1223, 115] width 7 height 13
click at [1248, 121] on icon at bounding box center [1244, 115] width 7 height 13
click at [1182, 40] on button at bounding box center [1183, 36] width 22 height 22
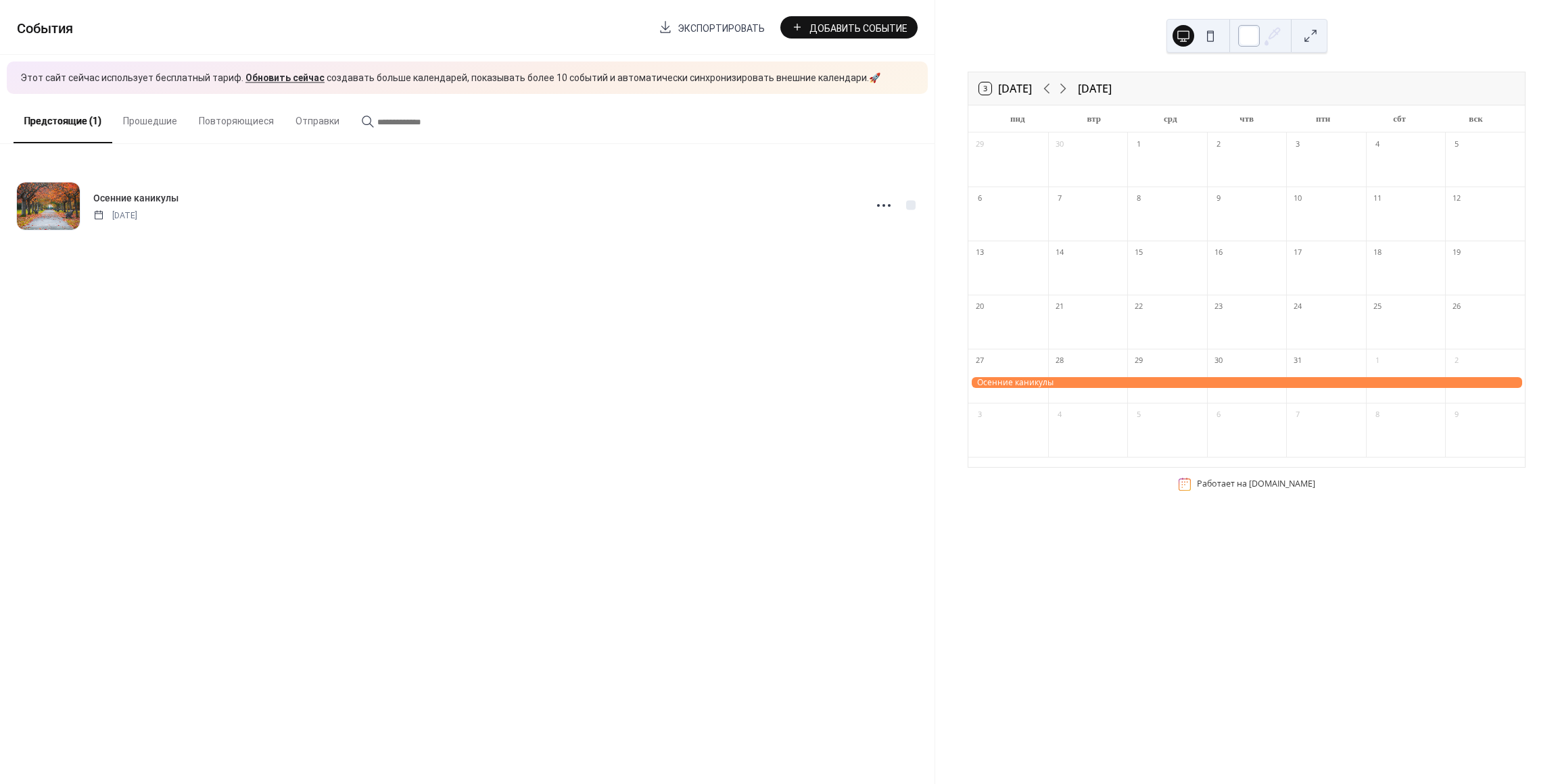
click at [1248, 36] on div at bounding box center [1248, 36] width 22 height 22
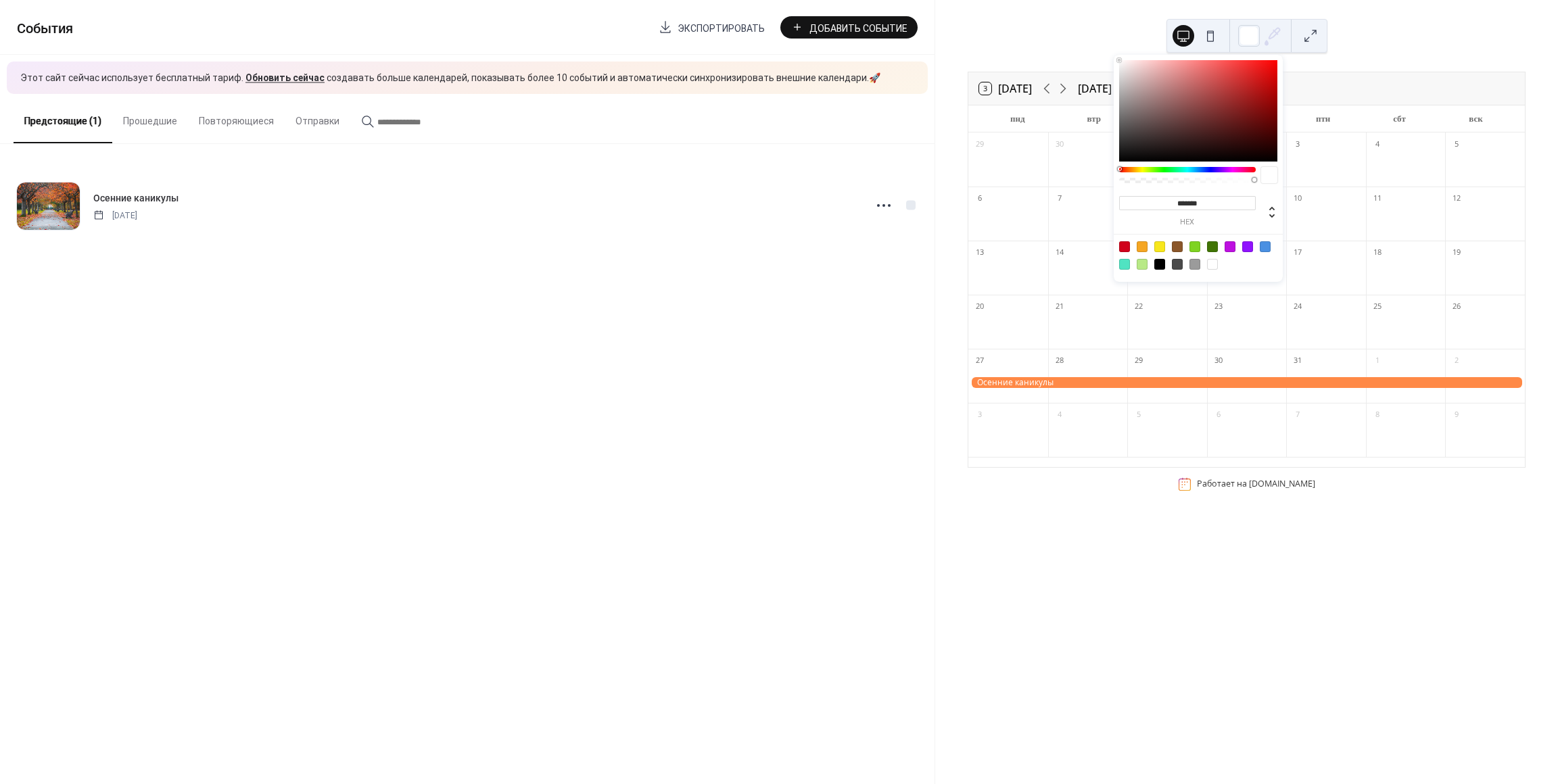
click at [1274, 36] on icon at bounding box center [1274, 34] width 11 height 11
